Goal: Check status: Check status

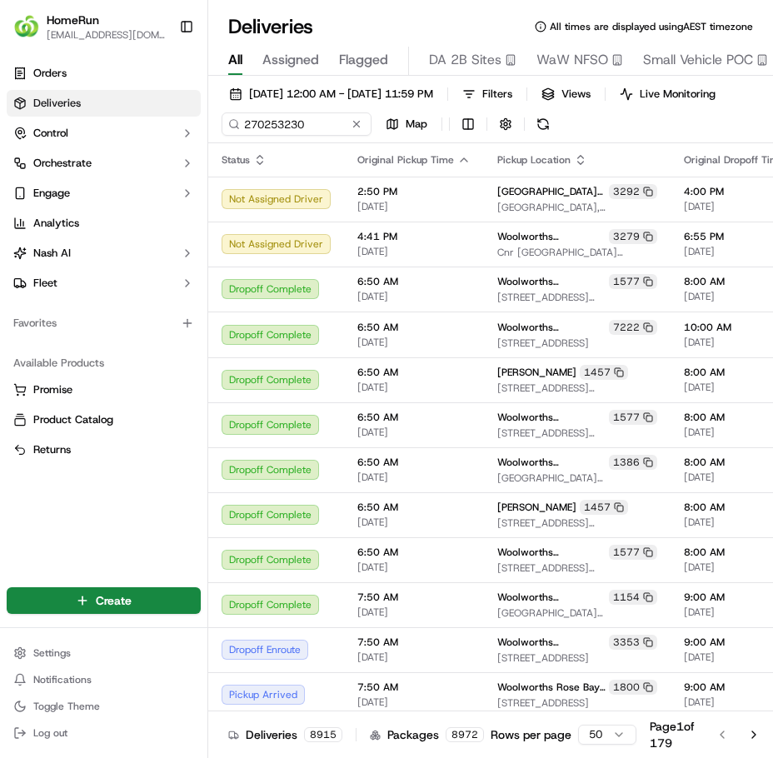
type input "270253230"
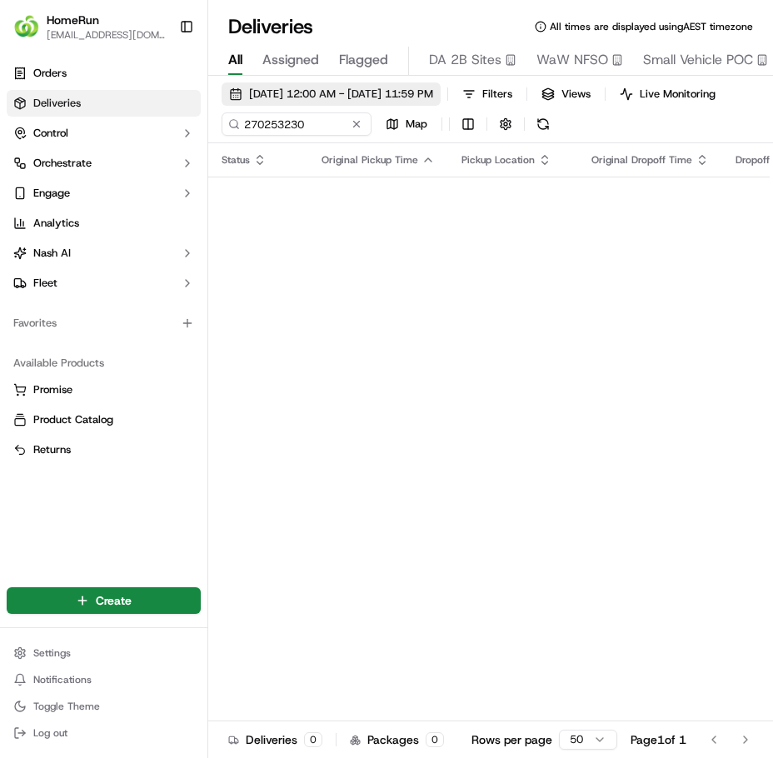
click at [386, 101] on span "[DATE] 12:00 AM - [DATE] 11:59 PM" at bounding box center [341, 94] width 184 height 15
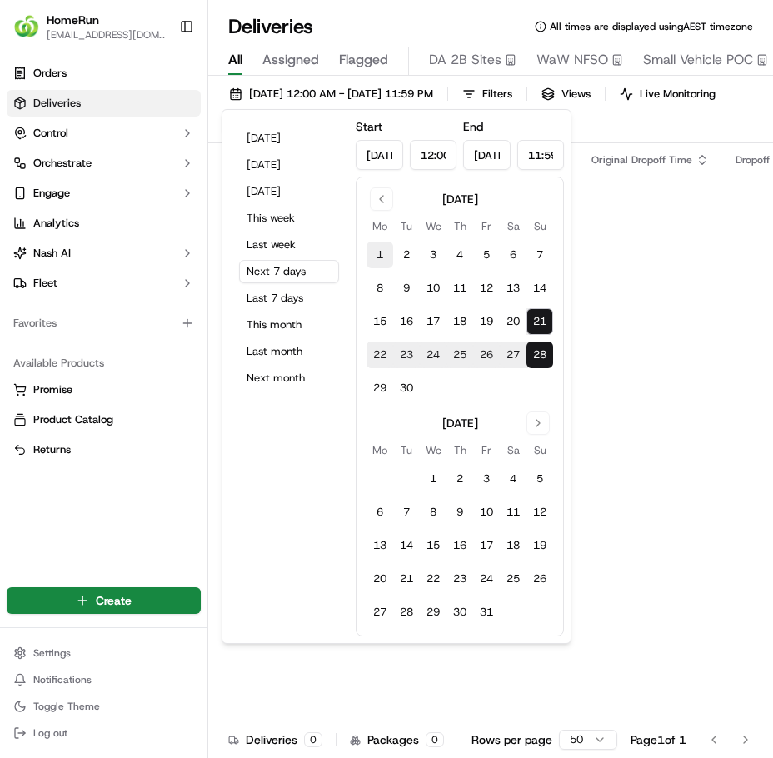
click at [382, 252] on button "1" at bounding box center [379, 255] width 27 height 27
type input "[DATE]"
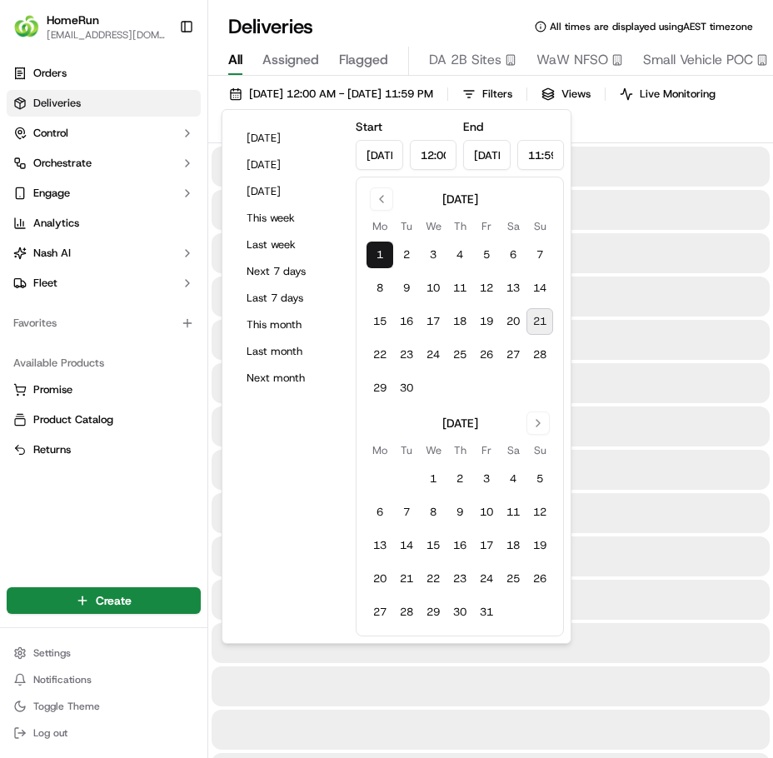
click at [540, 321] on button "21" at bounding box center [539, 321] width 27 height 27
type input "[DATE]"
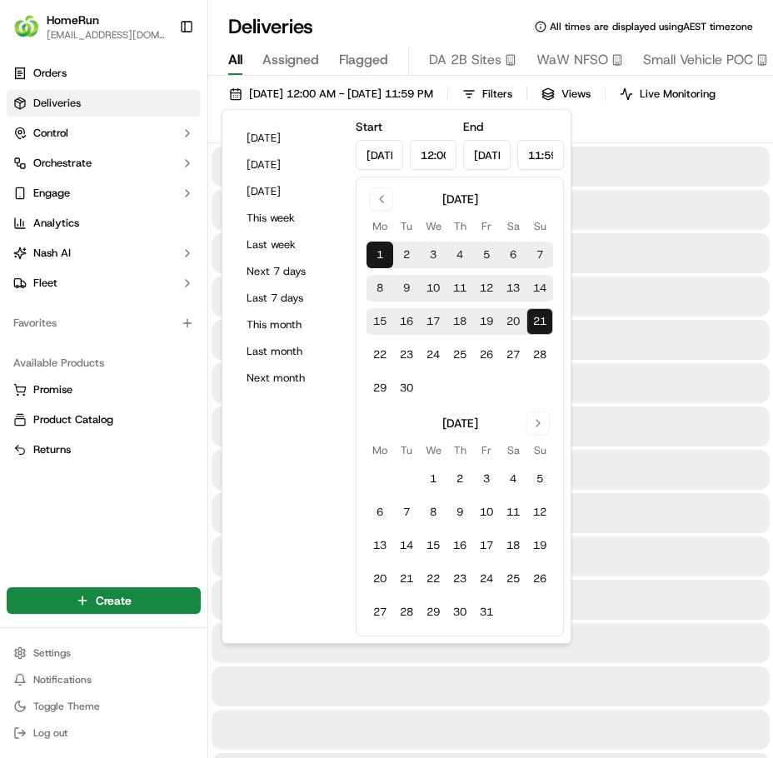
click at [663, 273] on div at bounding box center [491, 253] width 558 height 40
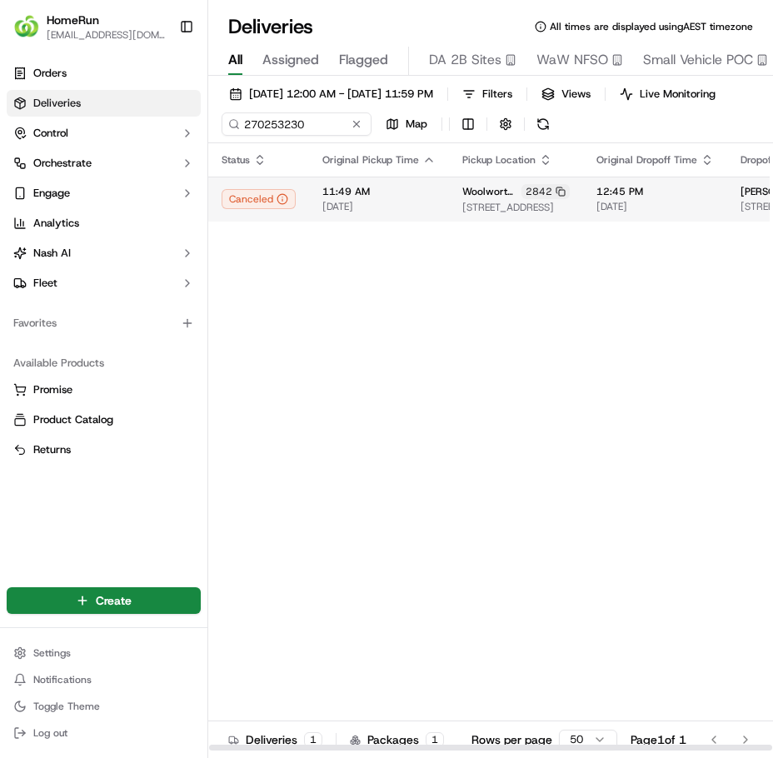
click at [401, 198] on span "11:49 AM" at bounding box center [378, 191] width 113 height 13
